Goal: Information Seeking & Learning: Learn about a topic

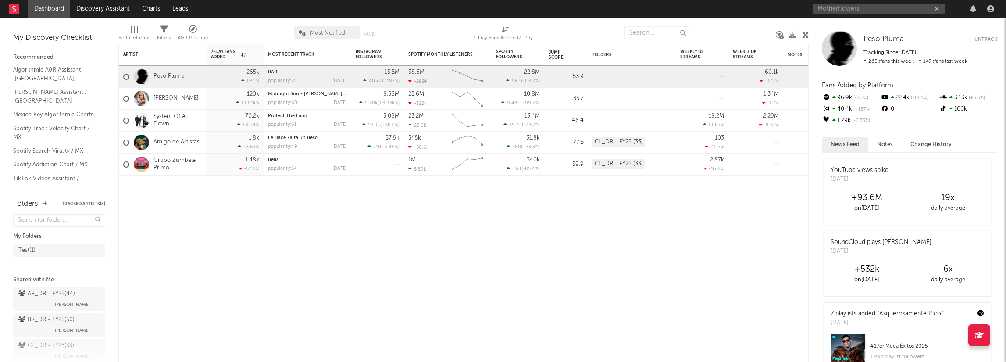
click at [874, 13] on input "Motherflowers" at bounding box center [879, 9] width 132 height 11
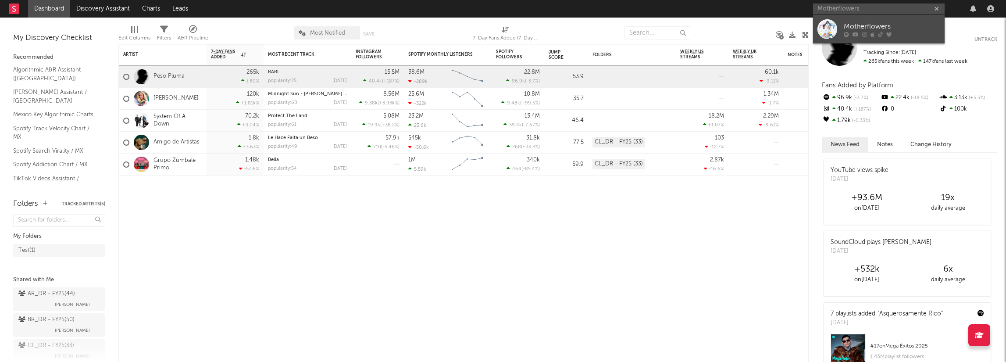
click at [858, 26] on div "Motherflowers" at bounding box center [892, 26] width 96 height 11
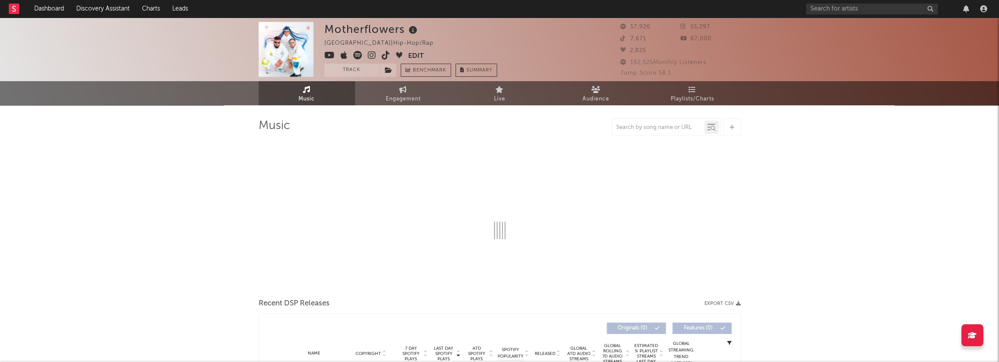
select select "6m"
